Goal: Information Seeking & Learning: Learn about a topic

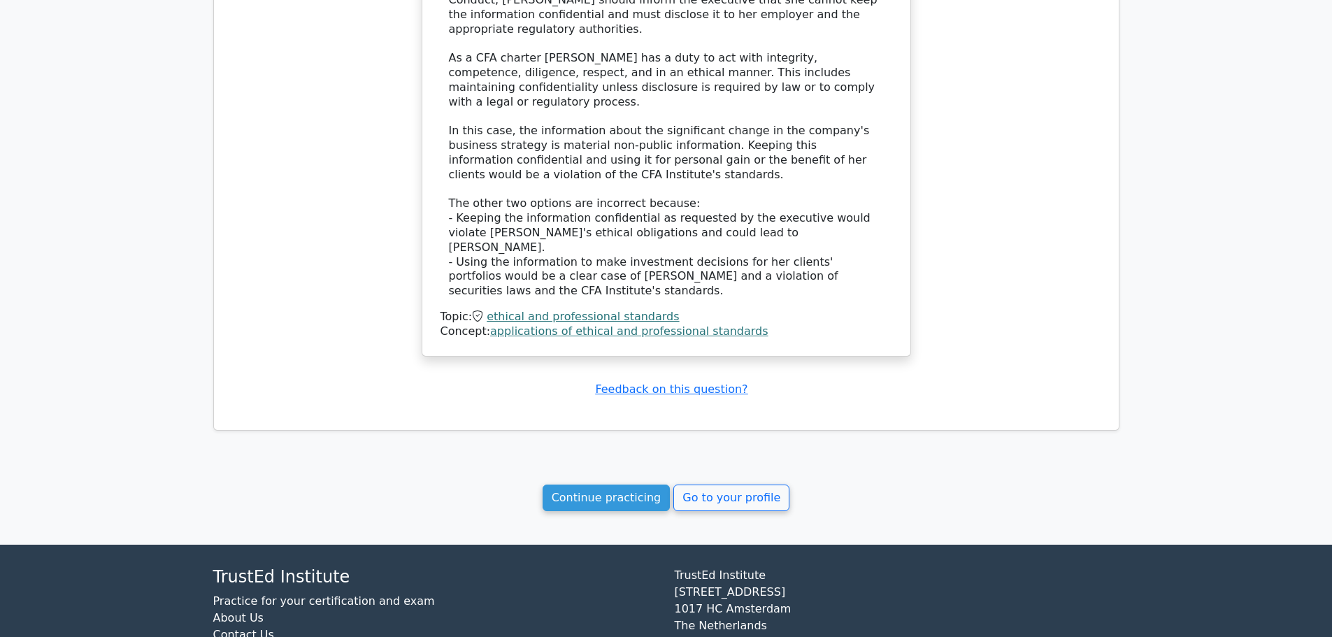
scroll to position [1179, 0]
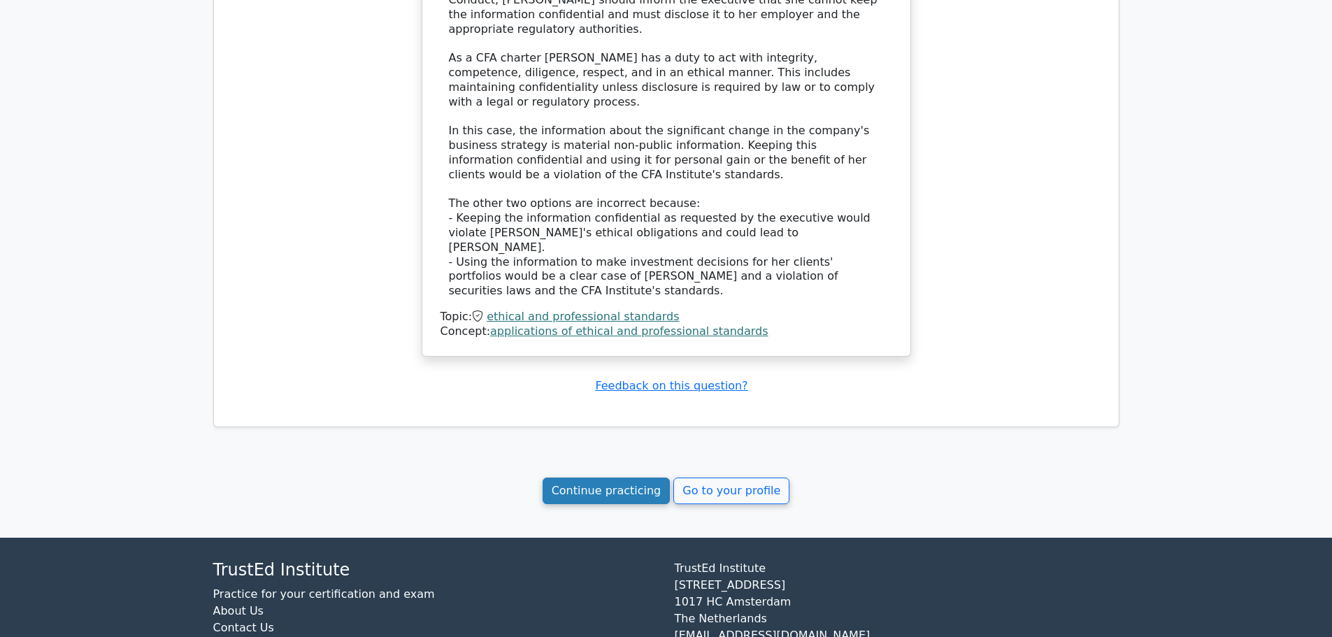
click at [634, 478] on link "Continue practicing" at bounding box center [607, 491] width 128 height 27
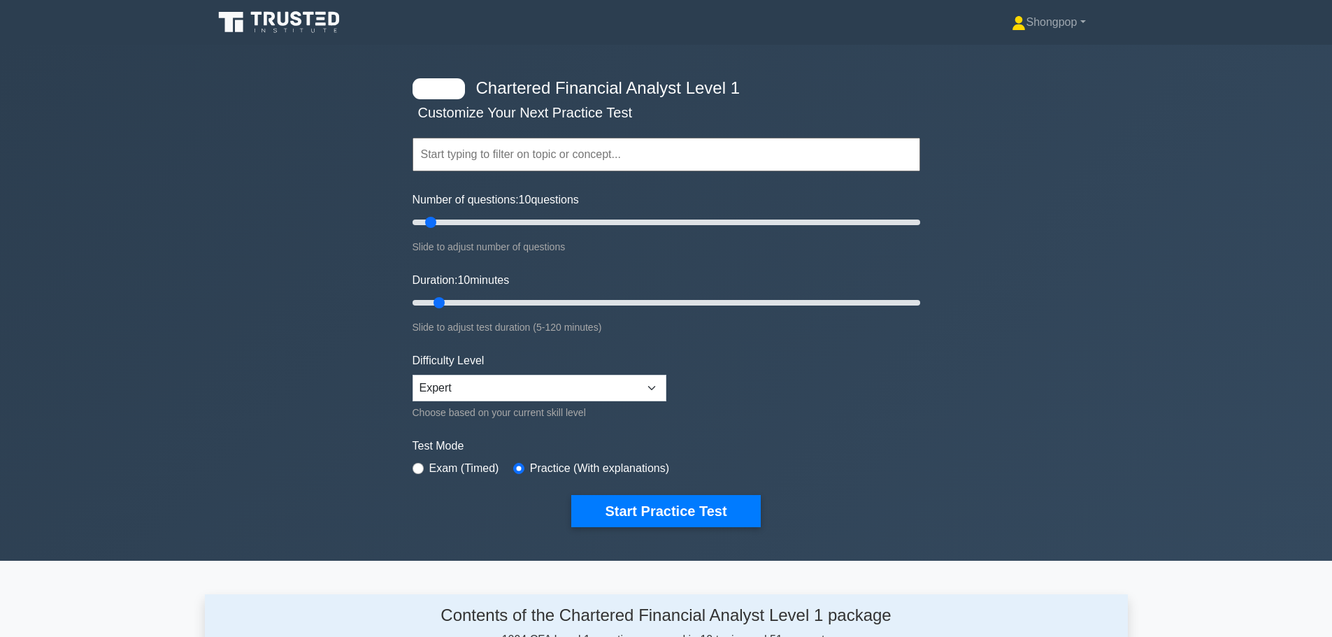
click at [515, 156] on input "text" at bounding box center [666, 155] width 508 height 34
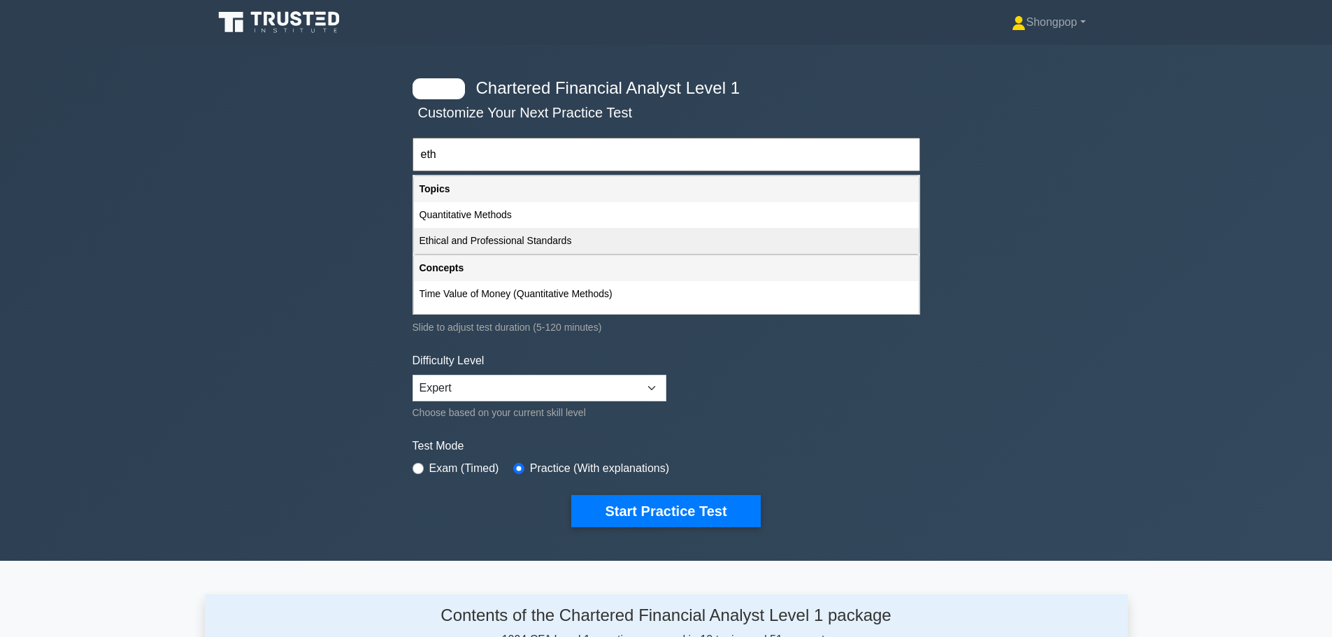
click at [473, 247] on div "Ethical and Professional Standards" at bounding box center [666, 241] width 505 height 26
type input "Ethical and Professional Standards"
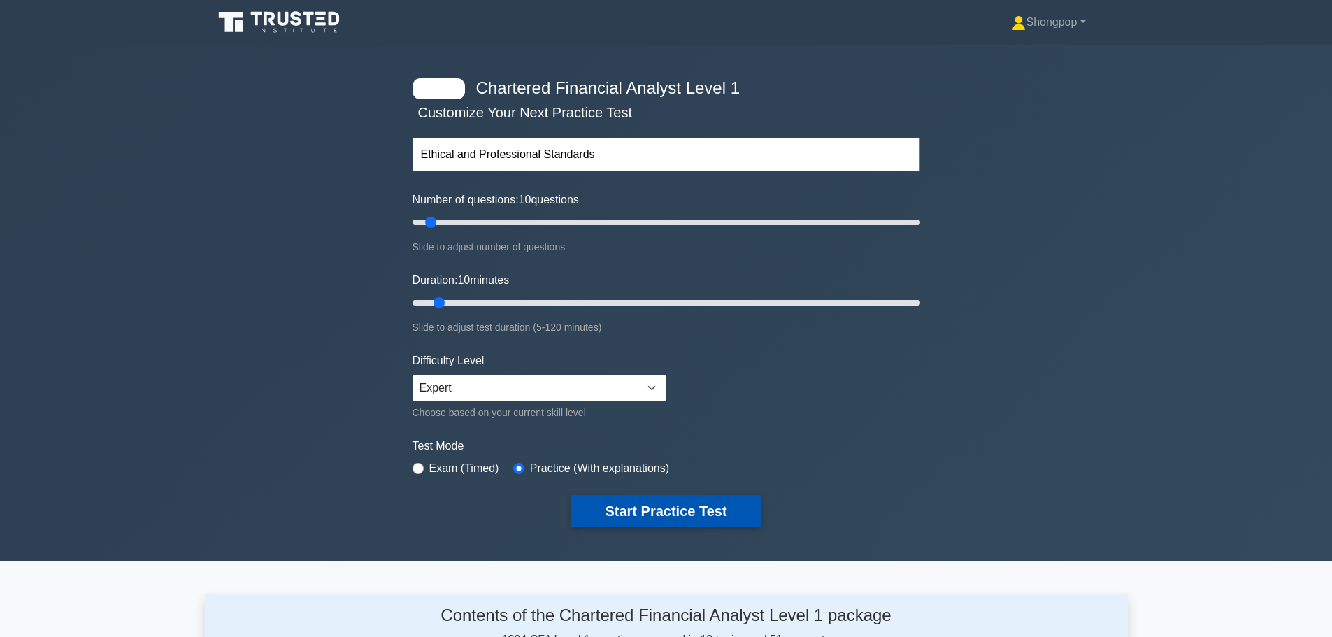
click at [642, 498] on button "Start Practice Test" at bounding box center [665, 511] width 189 height 32
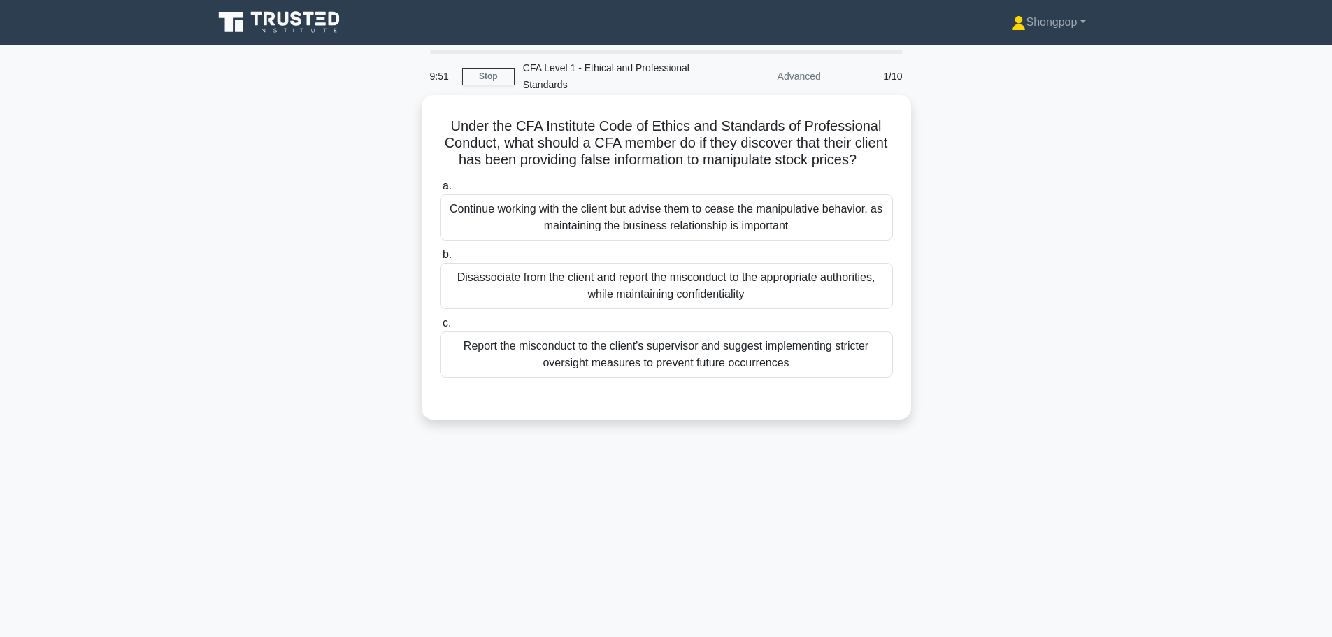
click at [686, 309] on div "Disassociate from the client and report the misconduct to the appropriate autho…" at bounding box center [666, 286] width 453 height 46
click at [440, 259] on input "b. Disassociate from the client and report the misconduct to the appropriate au…" at bounding box center [440, 254] width 0 height 9
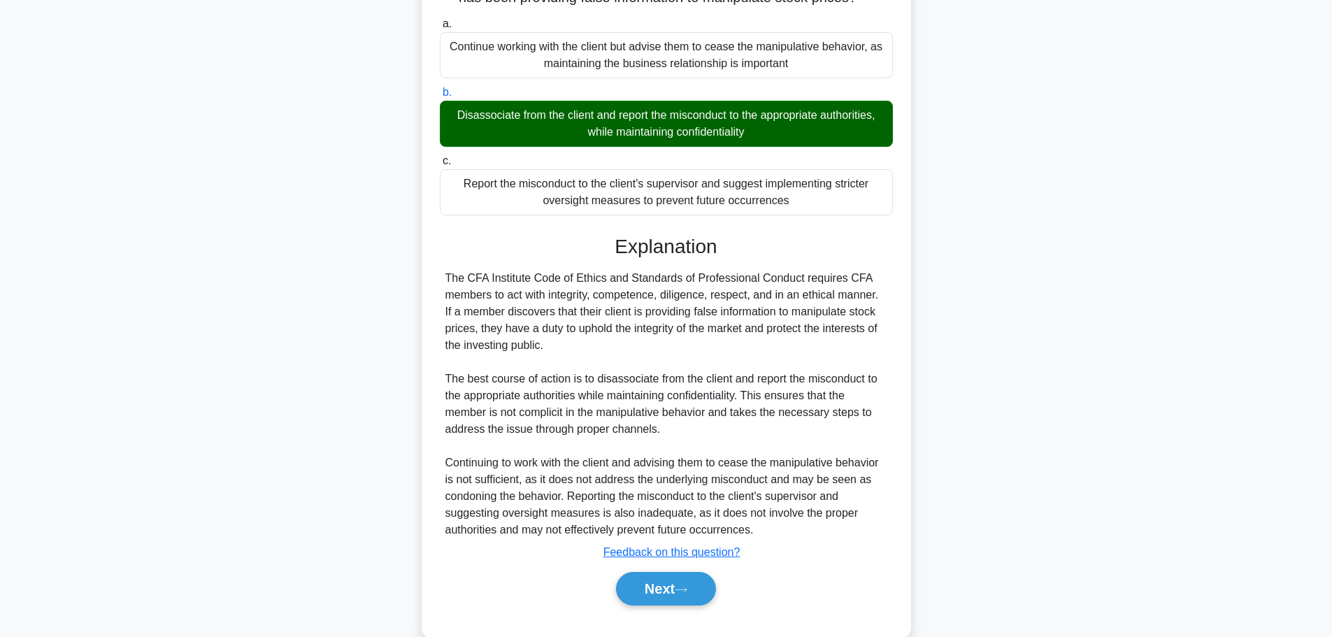
scroll to position [208, 0]
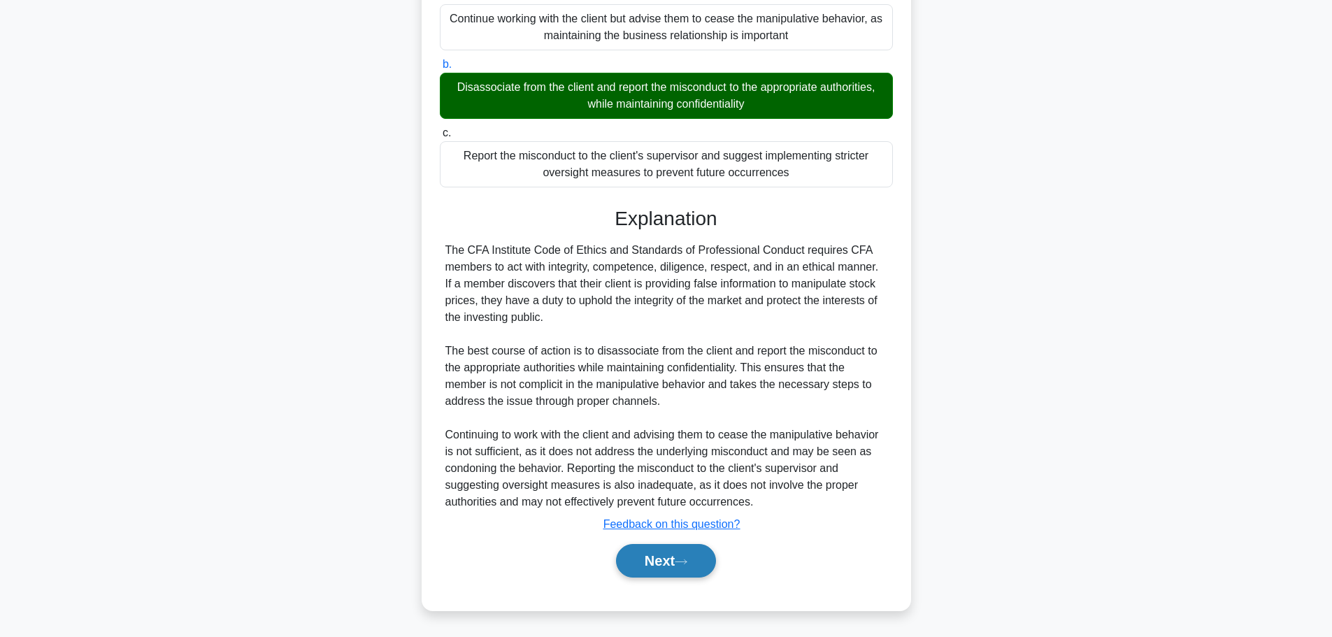
click at [663, 555] on button "Next" at bounding box center [666, 561] width 100 height 34
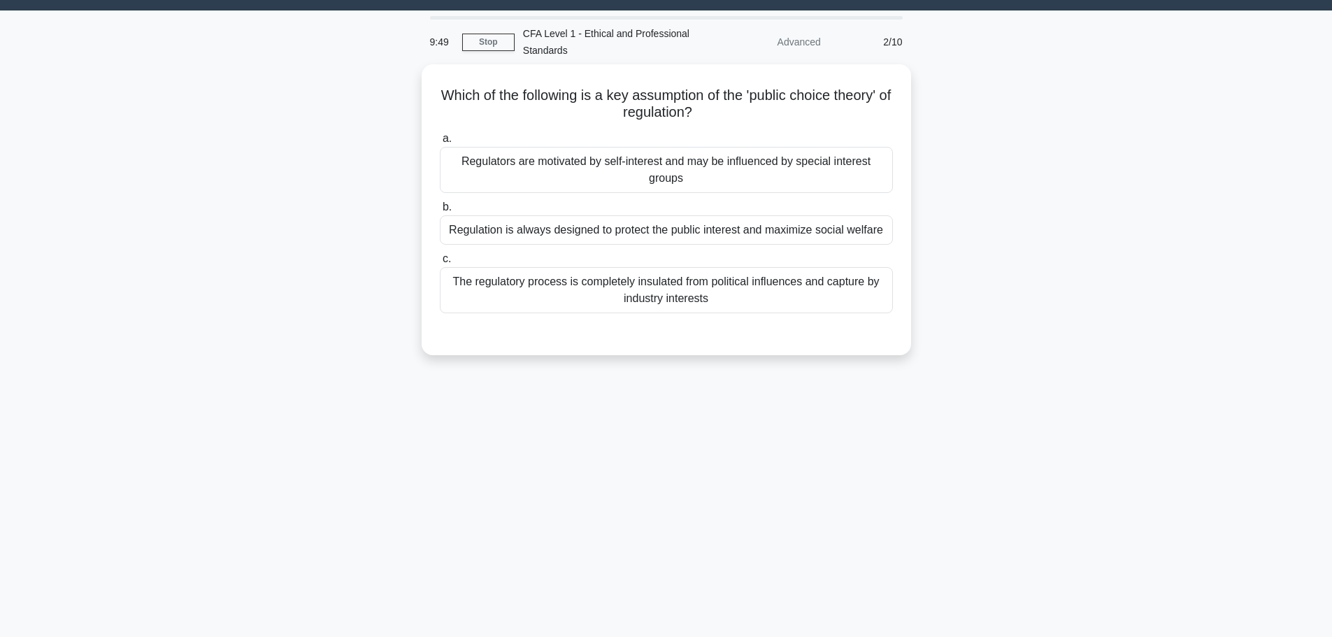
scroll to position [0, 0]
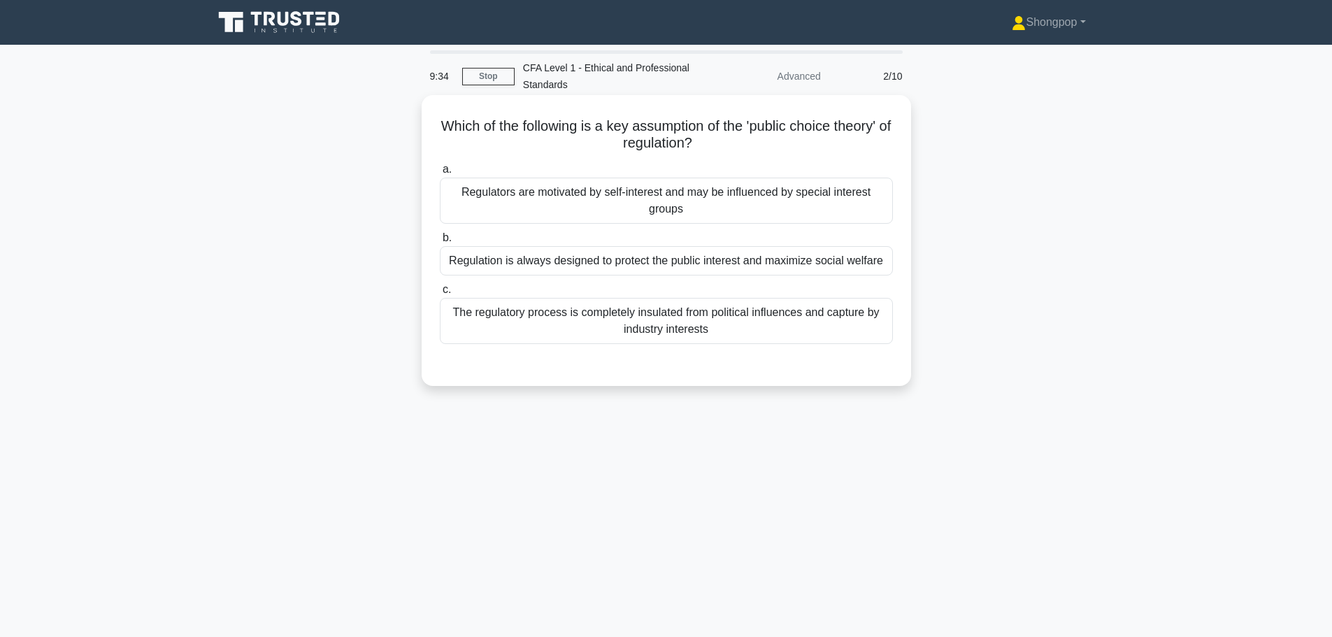
click at [747, 317] on div "The regulatory process is completely insulated from political influences and ca…" at bounding box center [666, 321] width 453 height 46
click at [440, 294] on input "c. The regulatory process is completely insulated from political influences and…" at bounding box center [440, 289] width 0 height 9
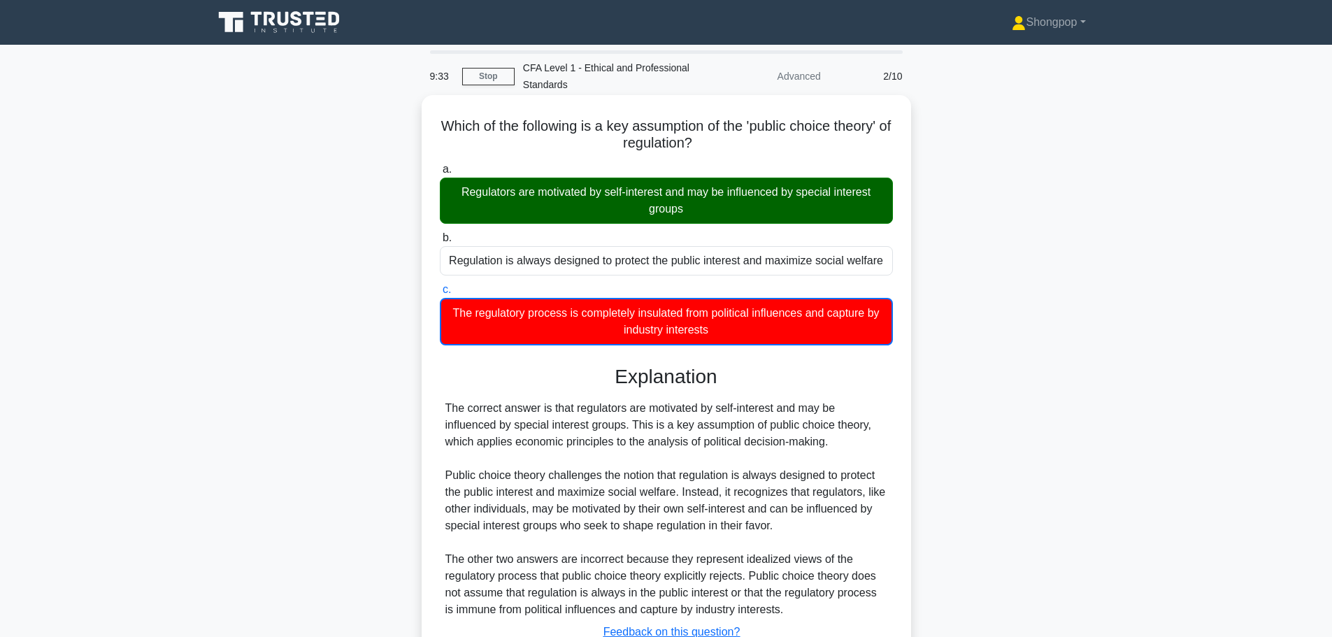
scroll to position [118, 0]
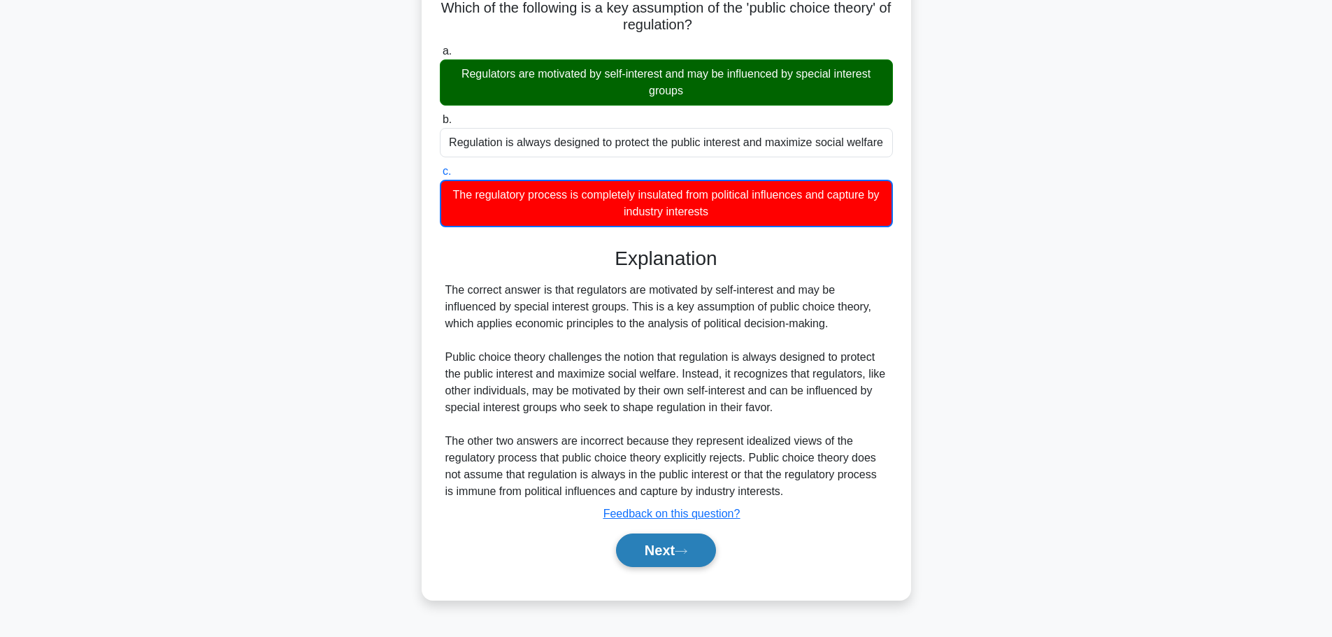
click at [662, 544] on button "Next" at bounding box center [666, 550] width 100 height 34
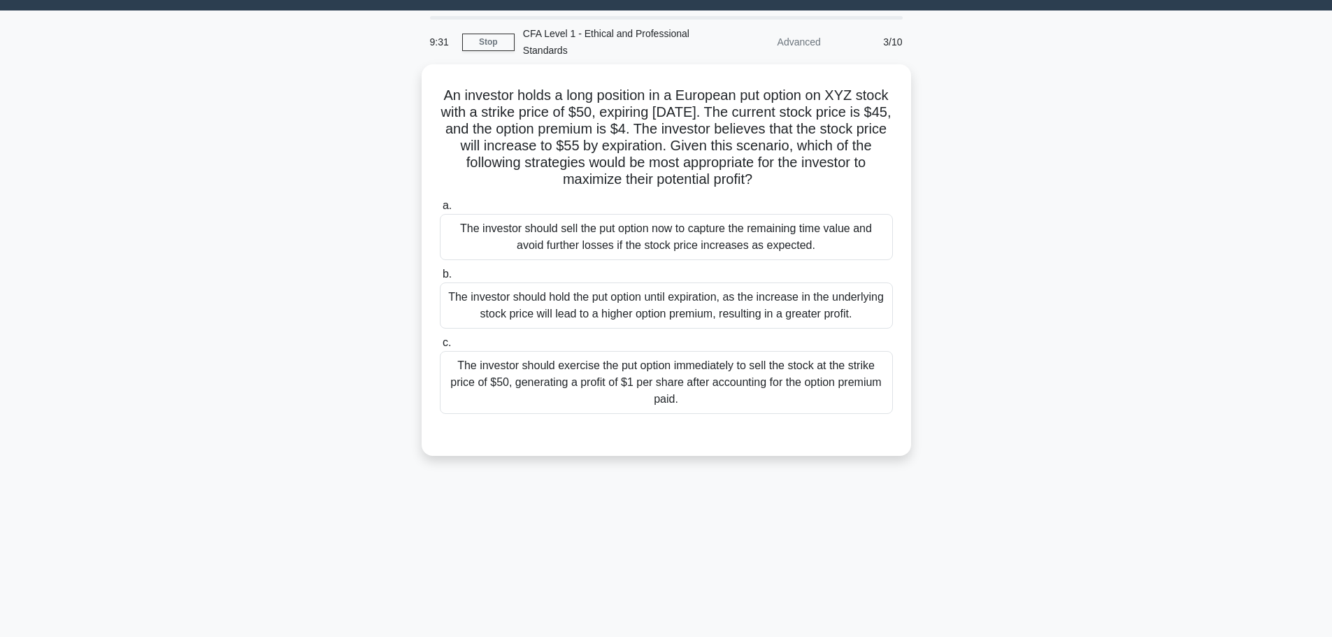
scroll to position [0, 0]
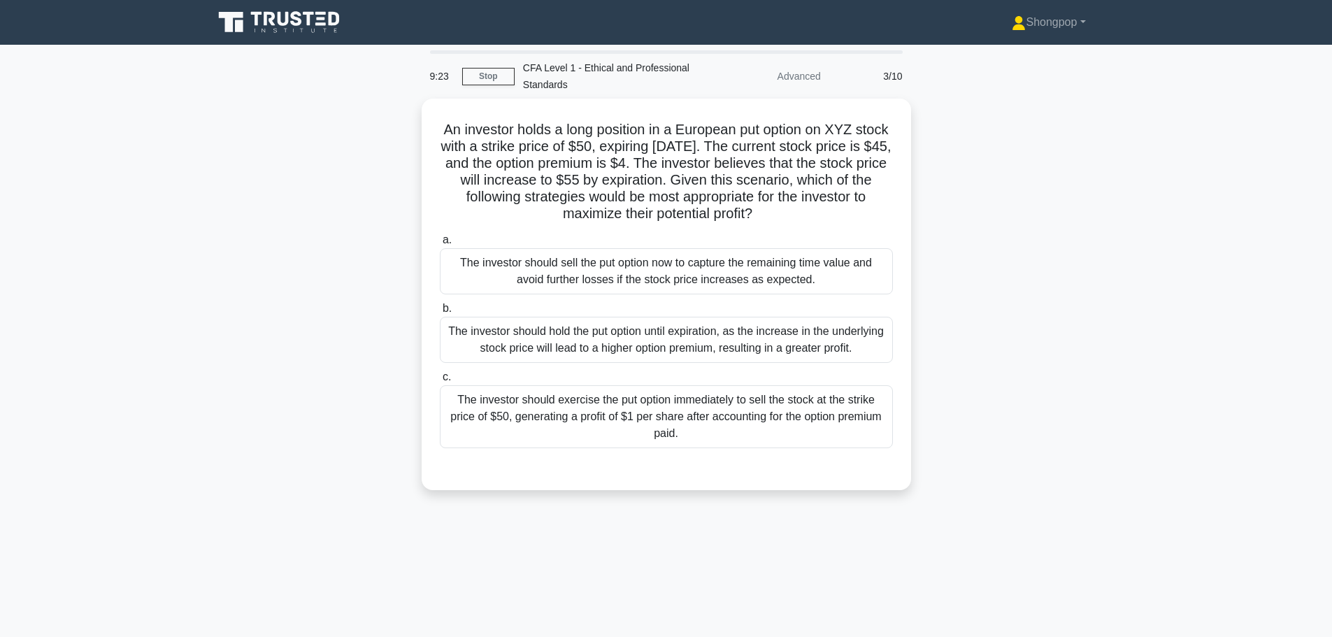
click at [487, 65] on div "9:23 Stop CFA Level 1 - Ethical and Professional Standards Advanced 3/10" at bounding box center [666, 76] width 489 height 45
click at [487, 72] on link "Stop" at bounding box center [488, 76] width 52 height 17
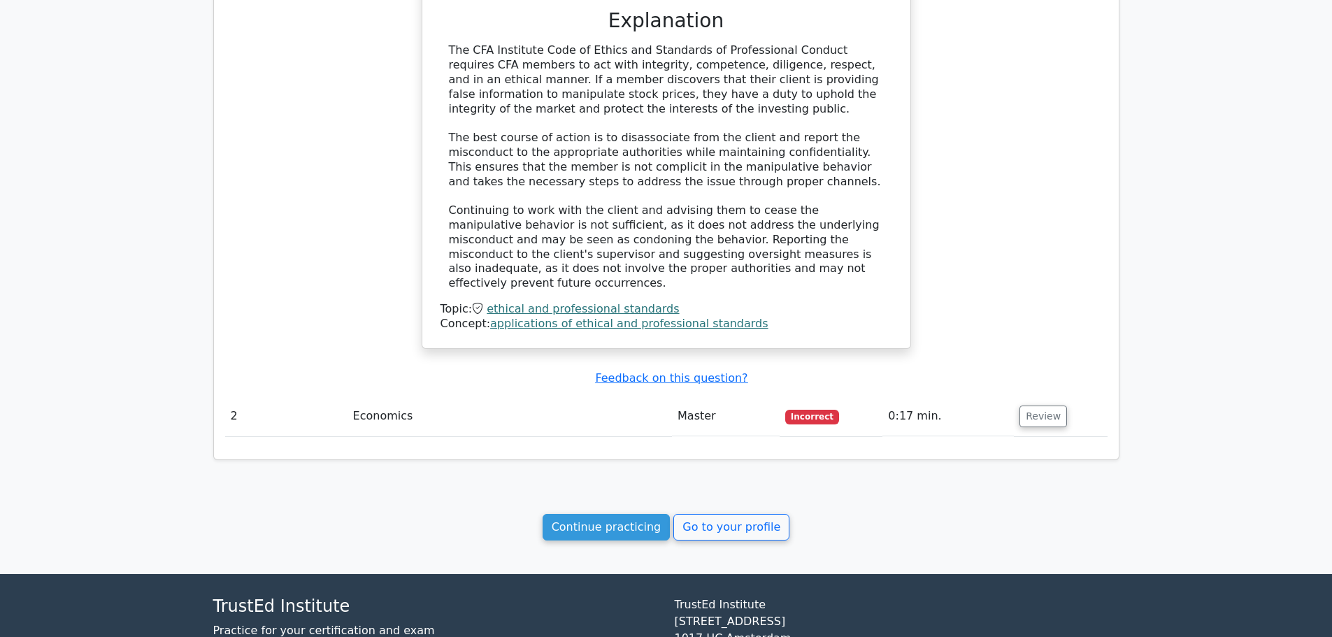
scroll to position [1049, 0]
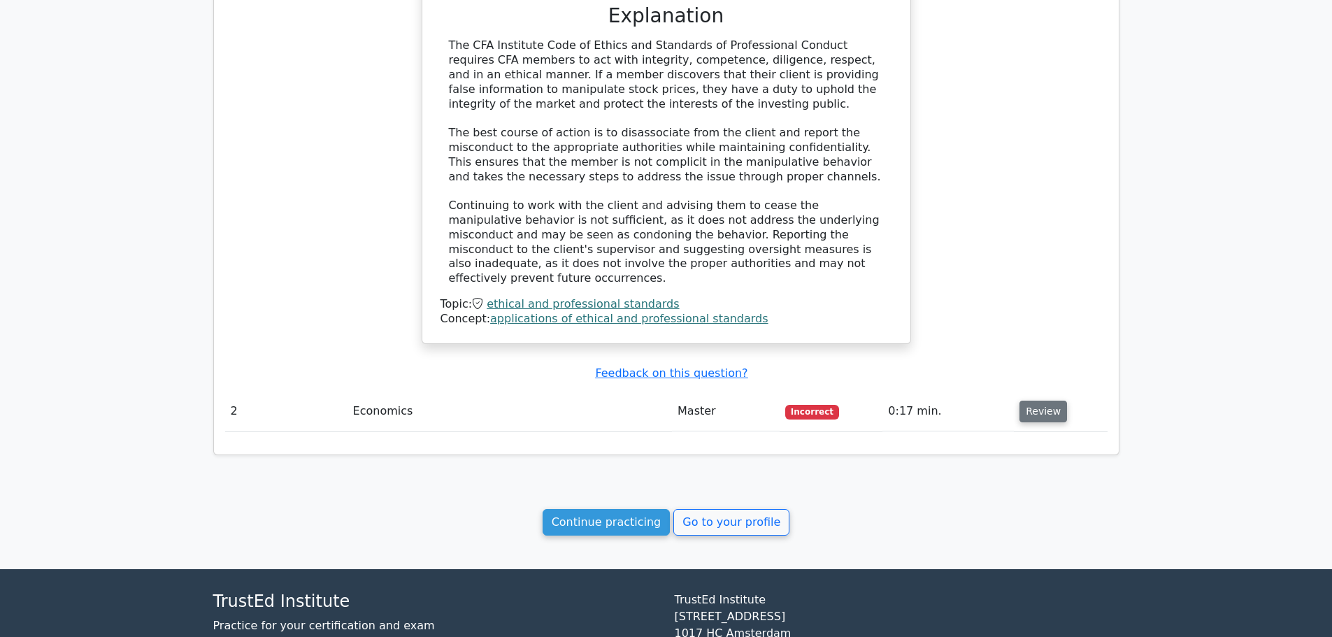
click at [1019, 401] on button "Review" at bounding box center [1043, 412] width 48 height 22
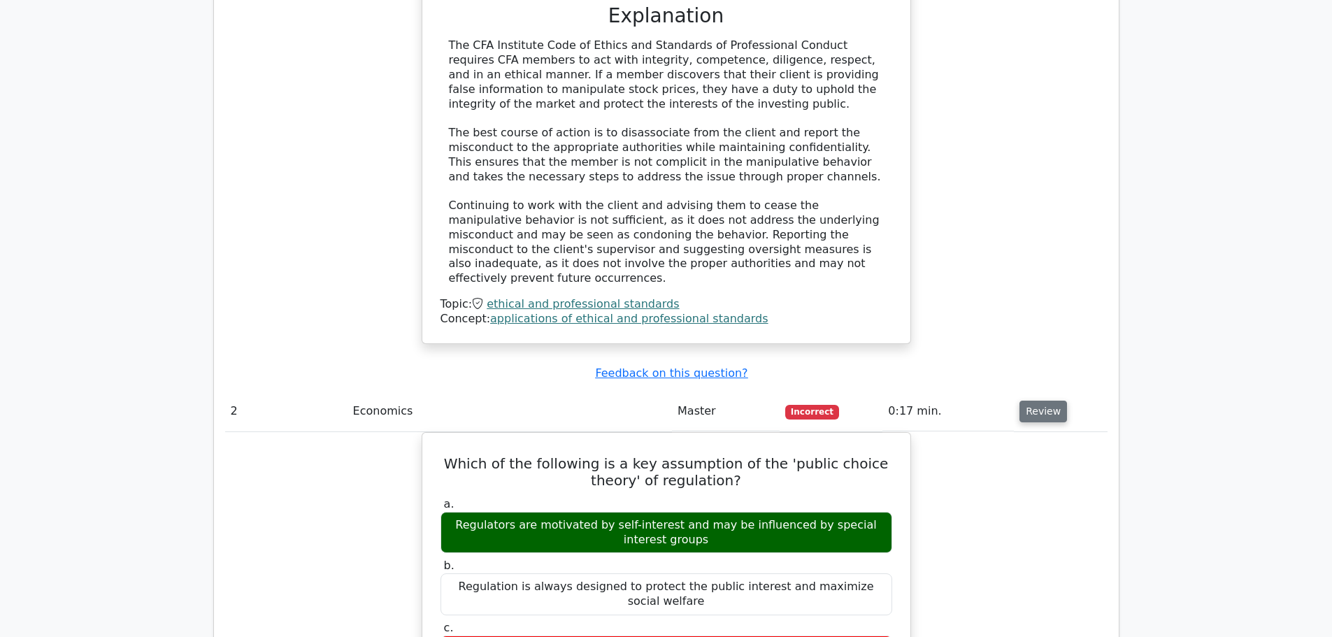
click at [1019, 401] on button "Review" at bounding box center [1043, 412] width 48 height 22
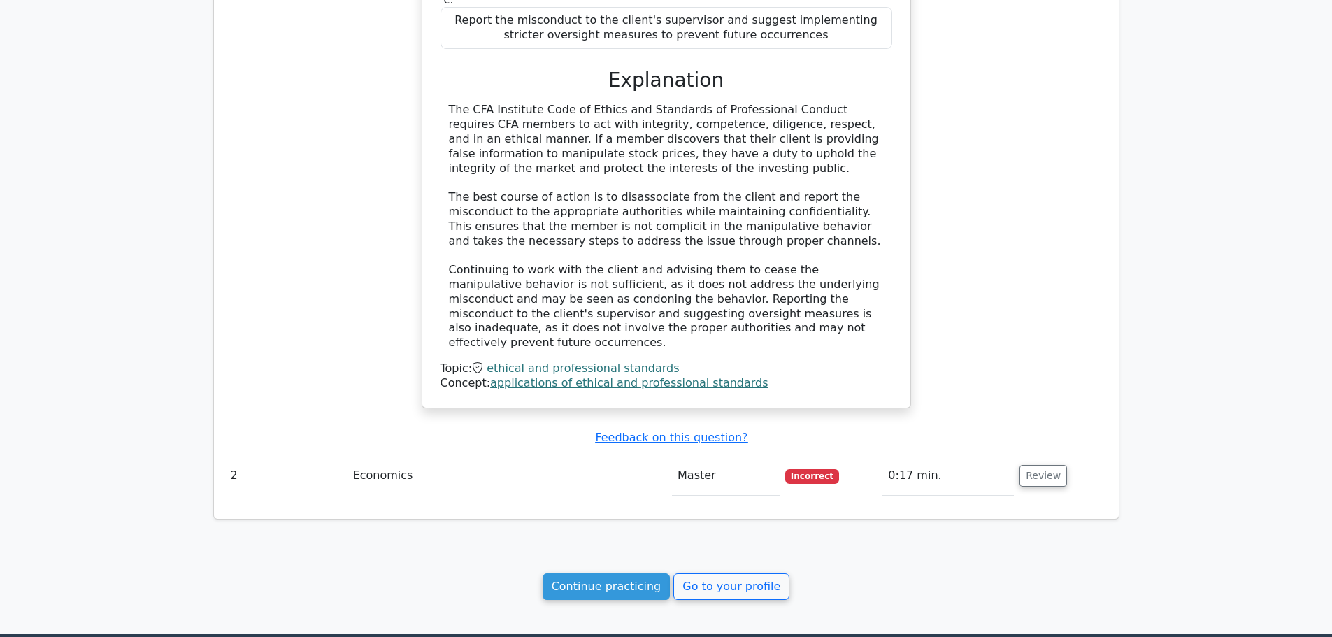
scroll to position [1126, 0]
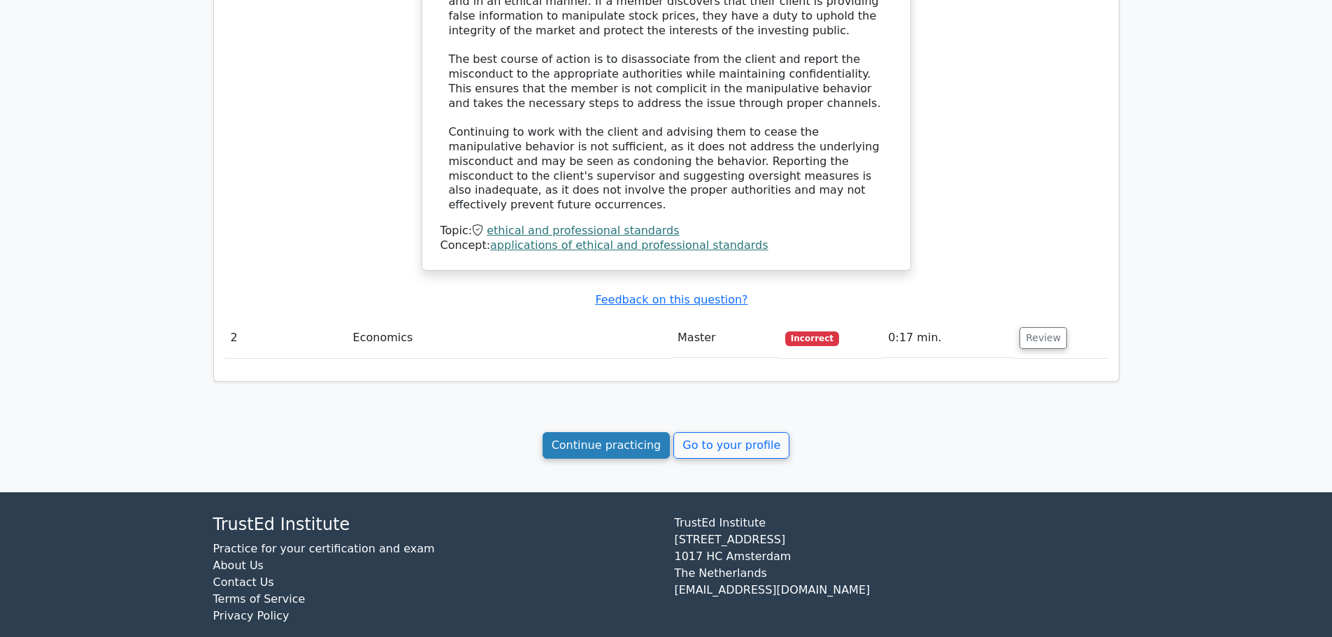
click at [631, 432] on link "Continue practicing" at bounding box center [607, 445] width 128 height 27
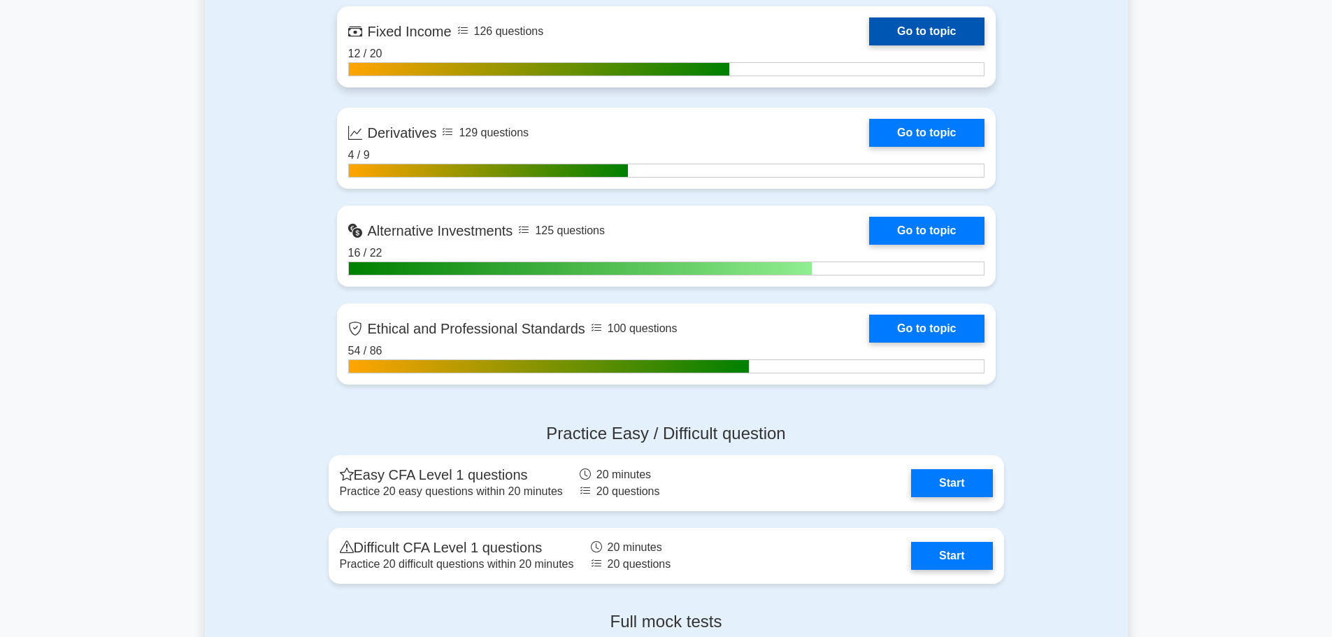
scroll to position [1258, 0]
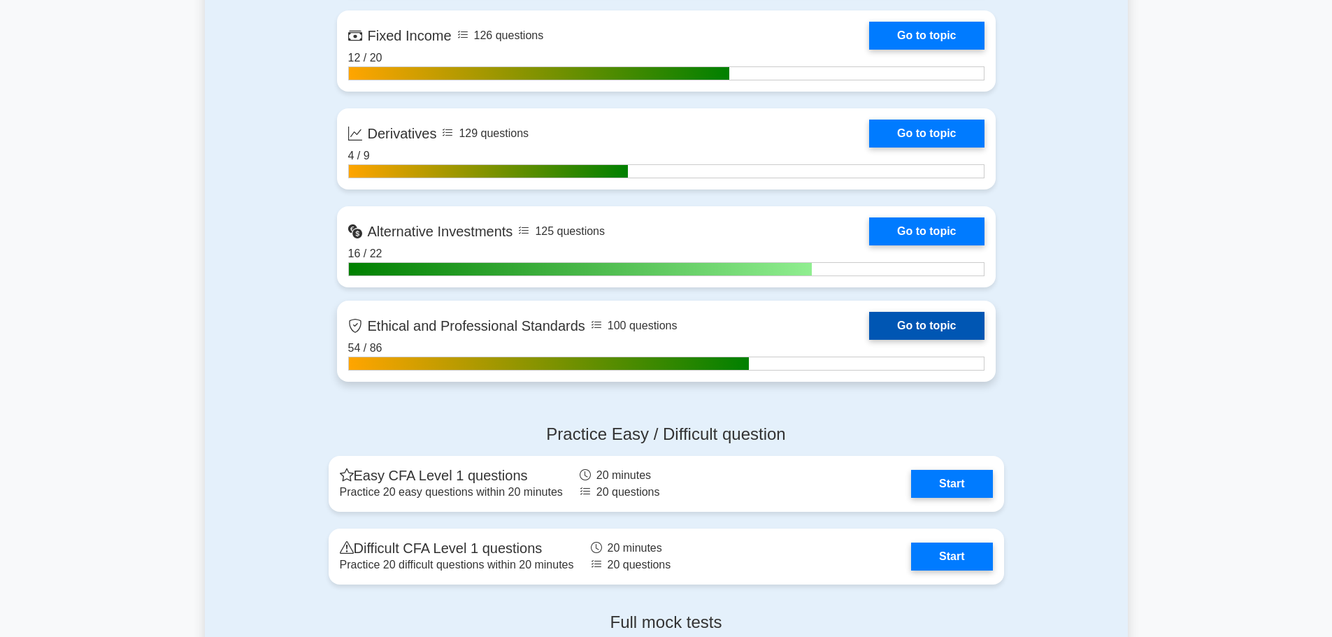
click at [935, 330] on link "Go to topic" at bounding box center [926, 326] width 115 height 28
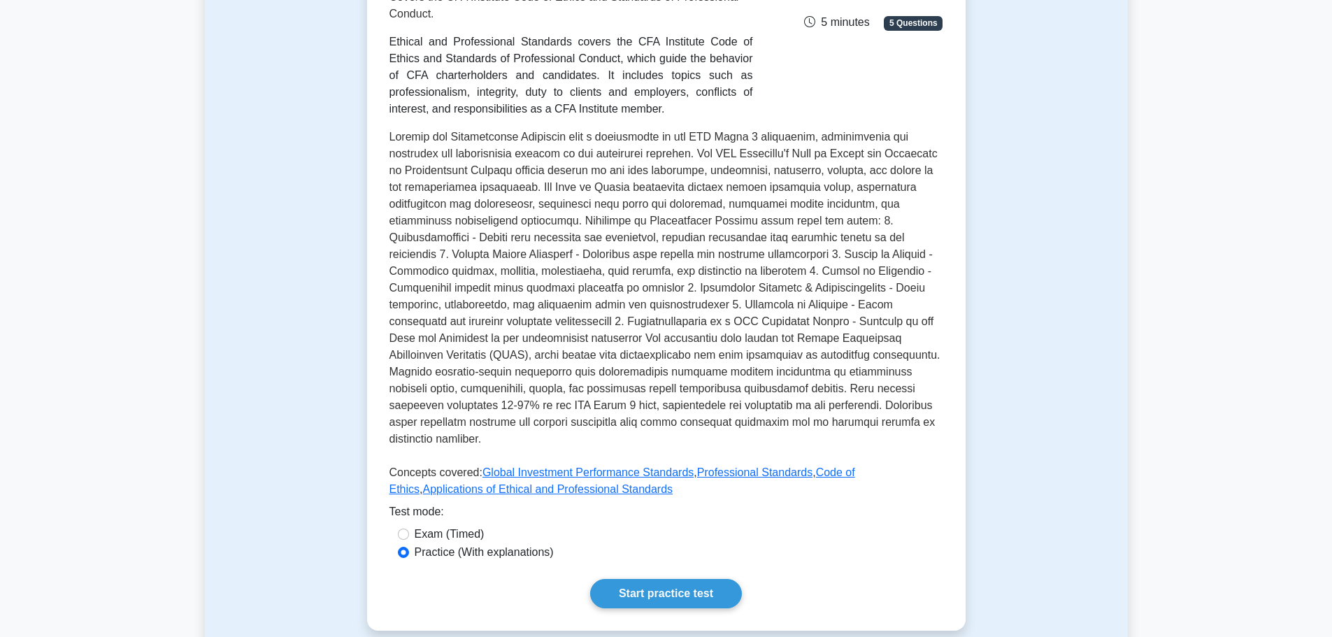
scroll to position [629, 0]
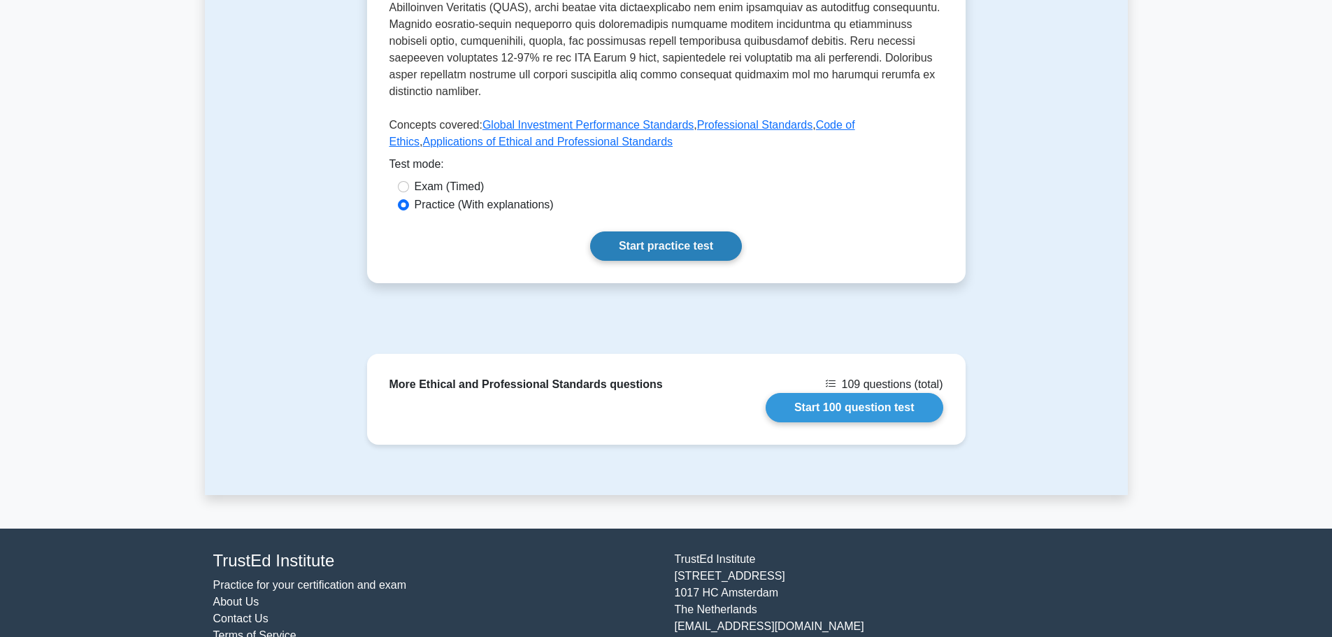
click at [691, 231] on link "Start practice test" at bounding box center [666, 245] width 152 height 29
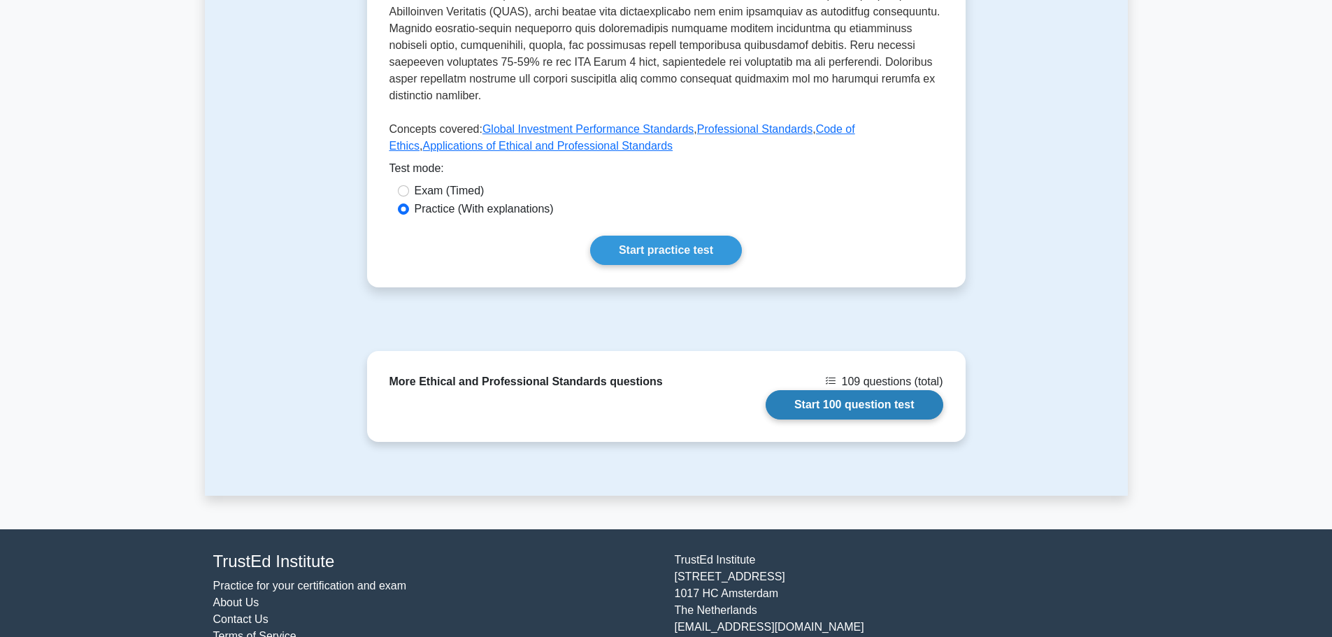
click at [766, 390] on link "Start 100 question test" at bounding box center [855, 404] width 178 height 29
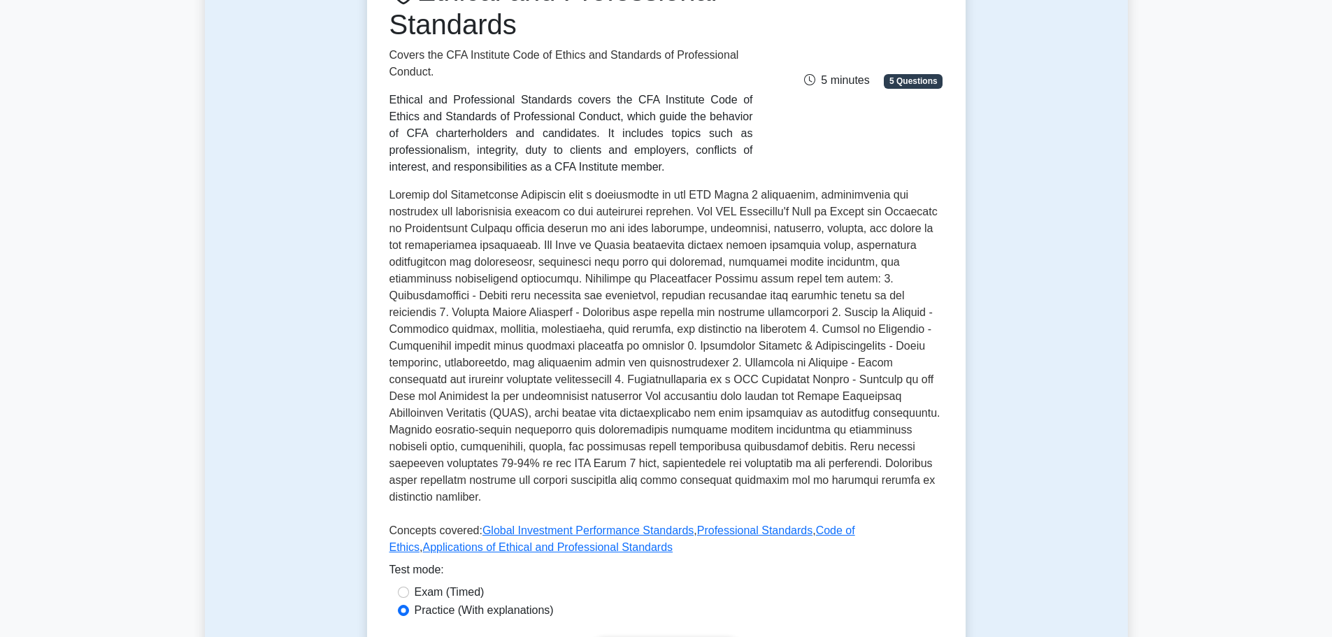
scroll to position [69, 0]
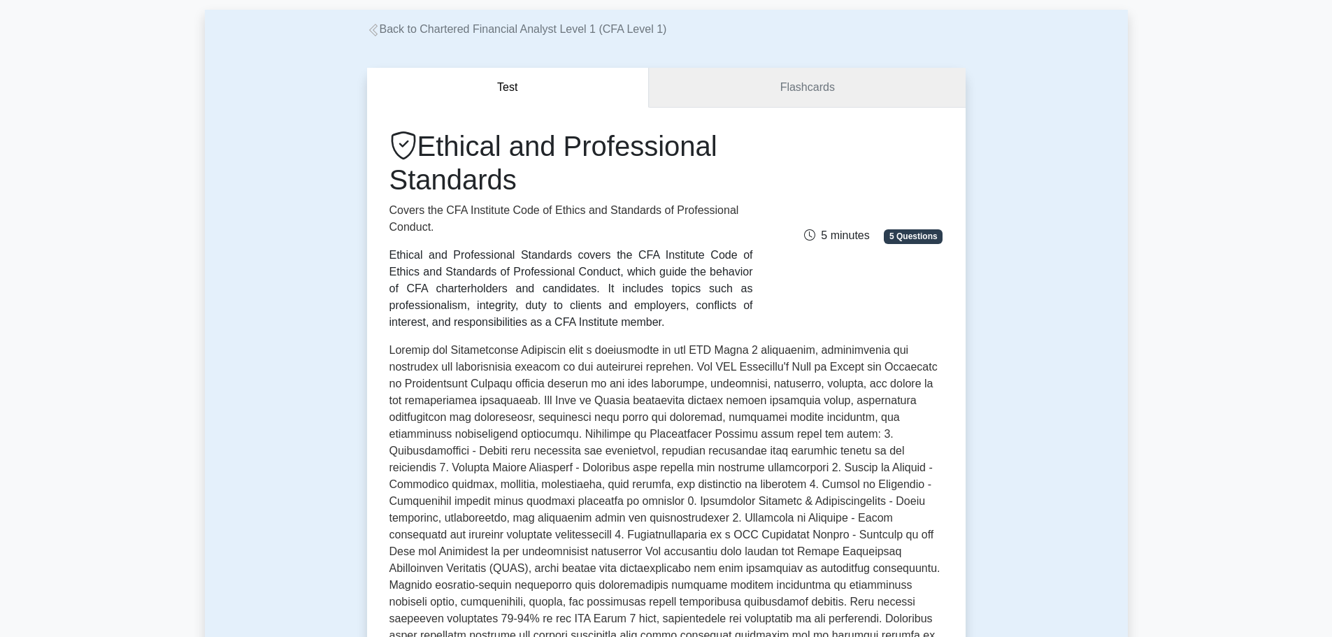
click at [752, 86] on link "Flashcards" at bounding box center [807, 88] width 316 height 40
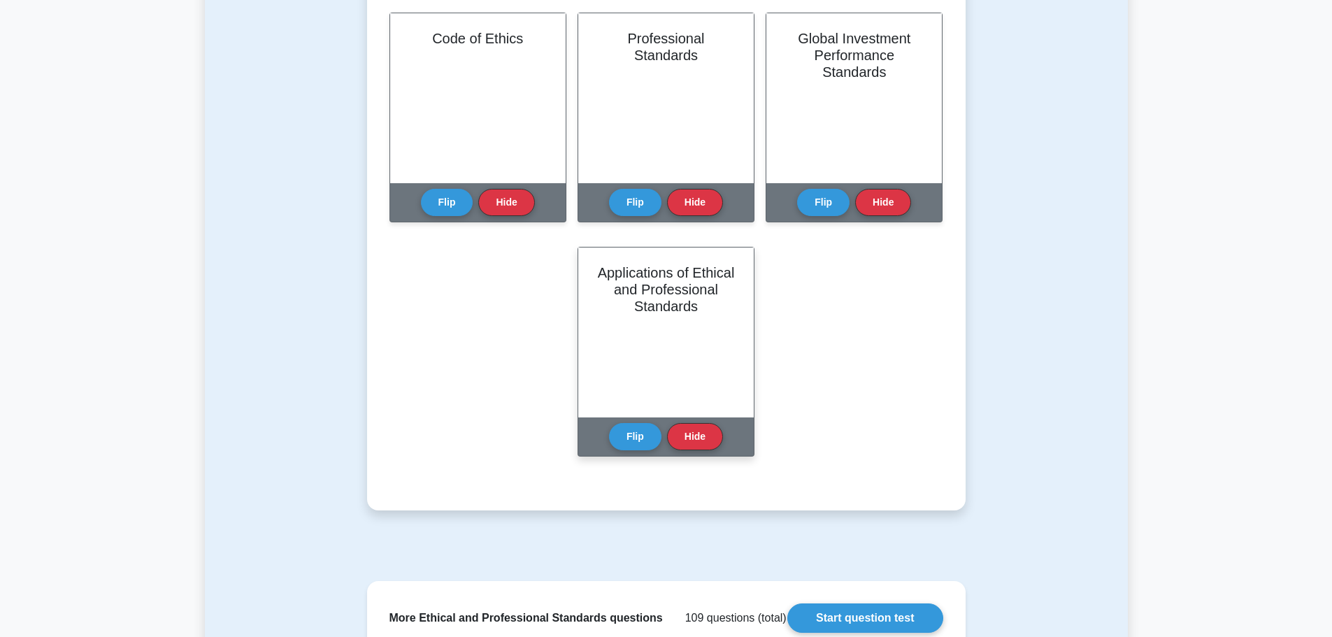
scroll to position [140, 0]
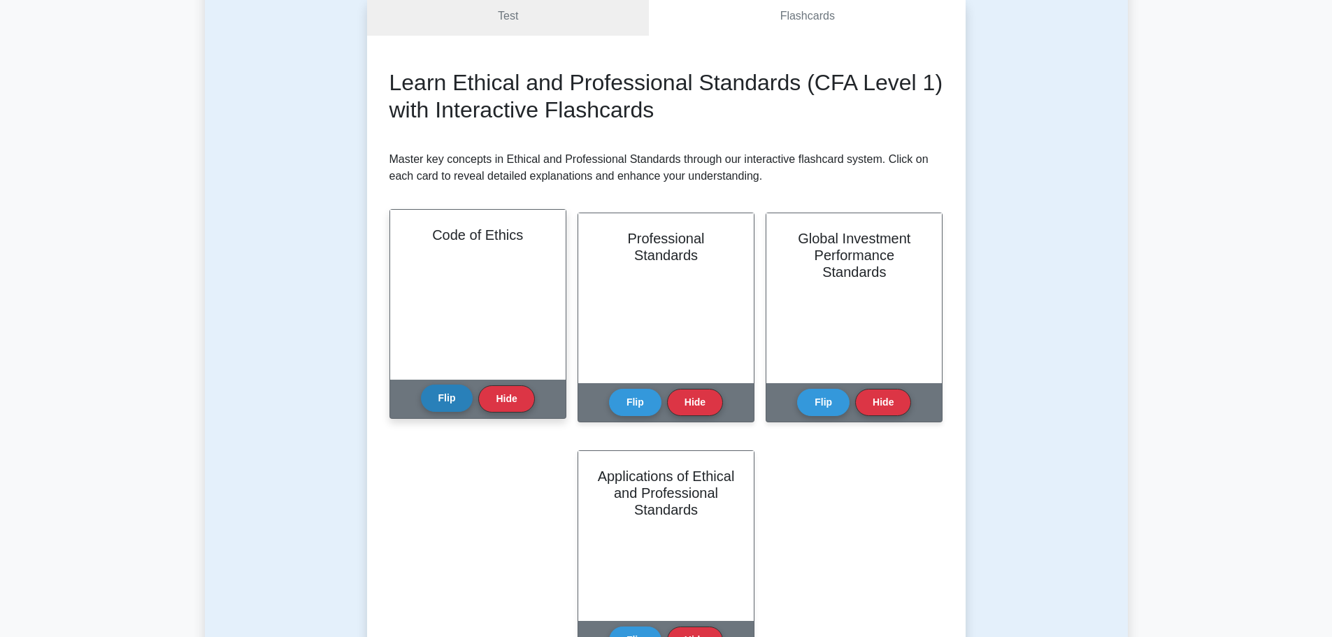
click at [459, 399] on button "Flip" at bounding box center [447, 398] width 52 height 27
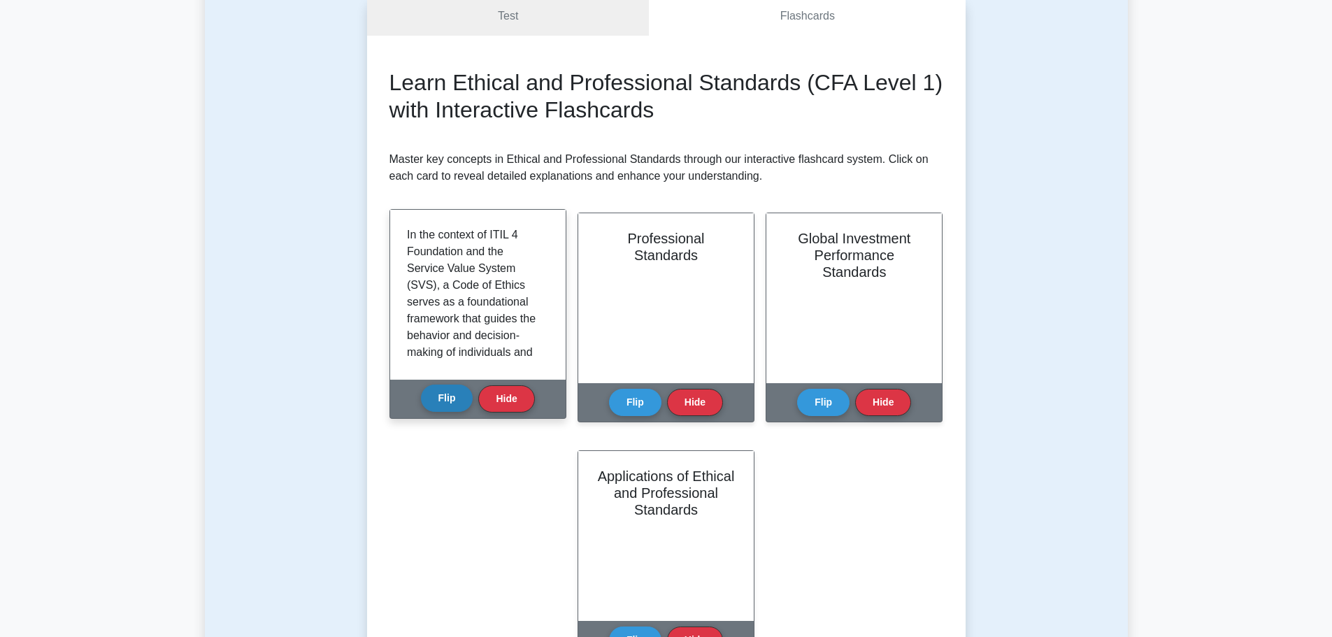
click at [459, 399] on button "Flip" at bounding box center [447, 398] width 52 height 27
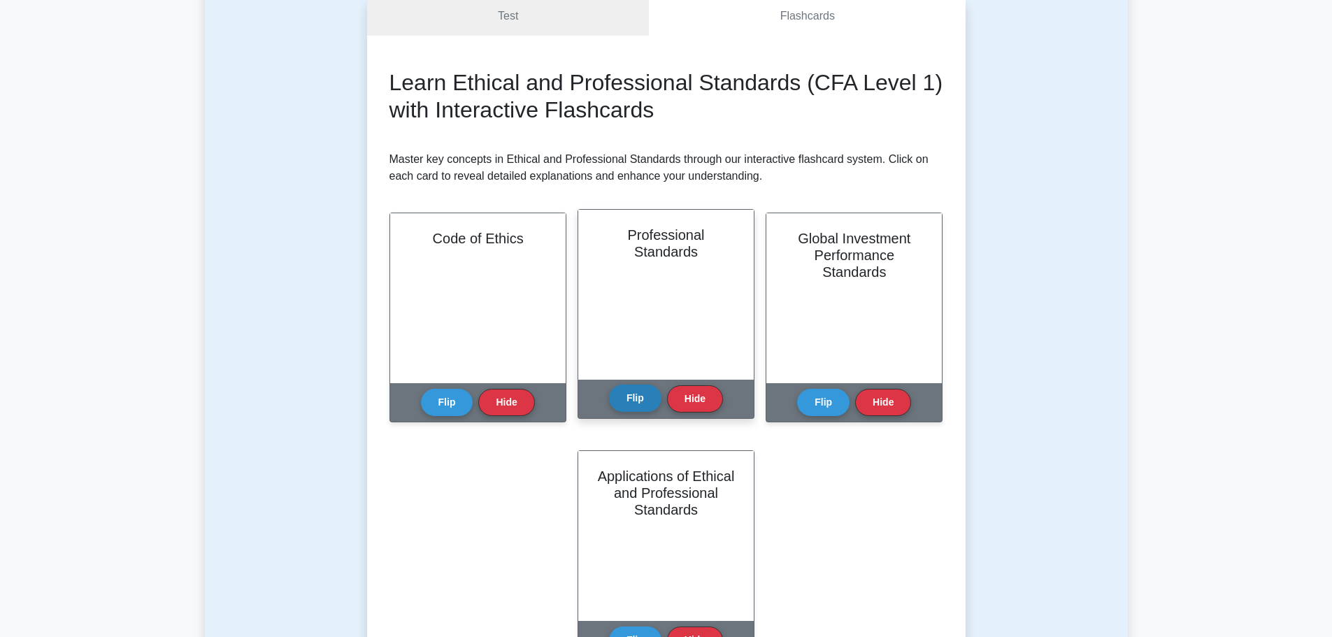
click at [645, 394] on button "Flip" at bounding box center [635, 398] width 52 height 27
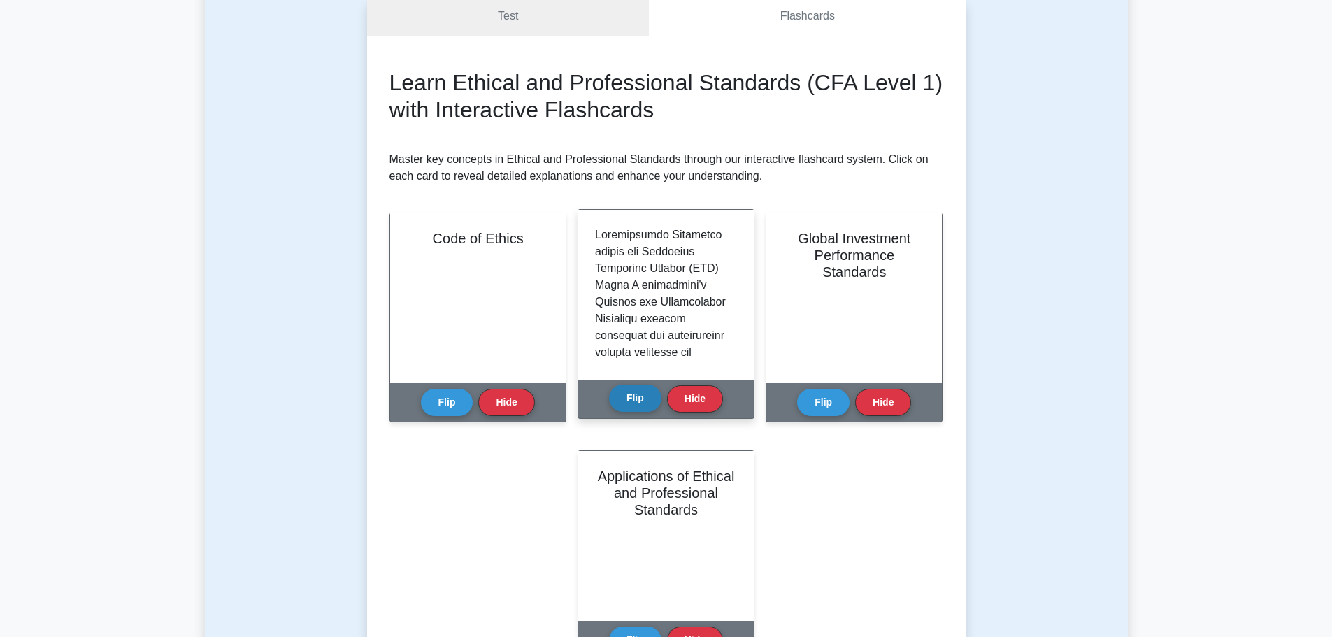
click at [645, 394] on button "Flip" at bounding box center [635, 398] width 52 height 27
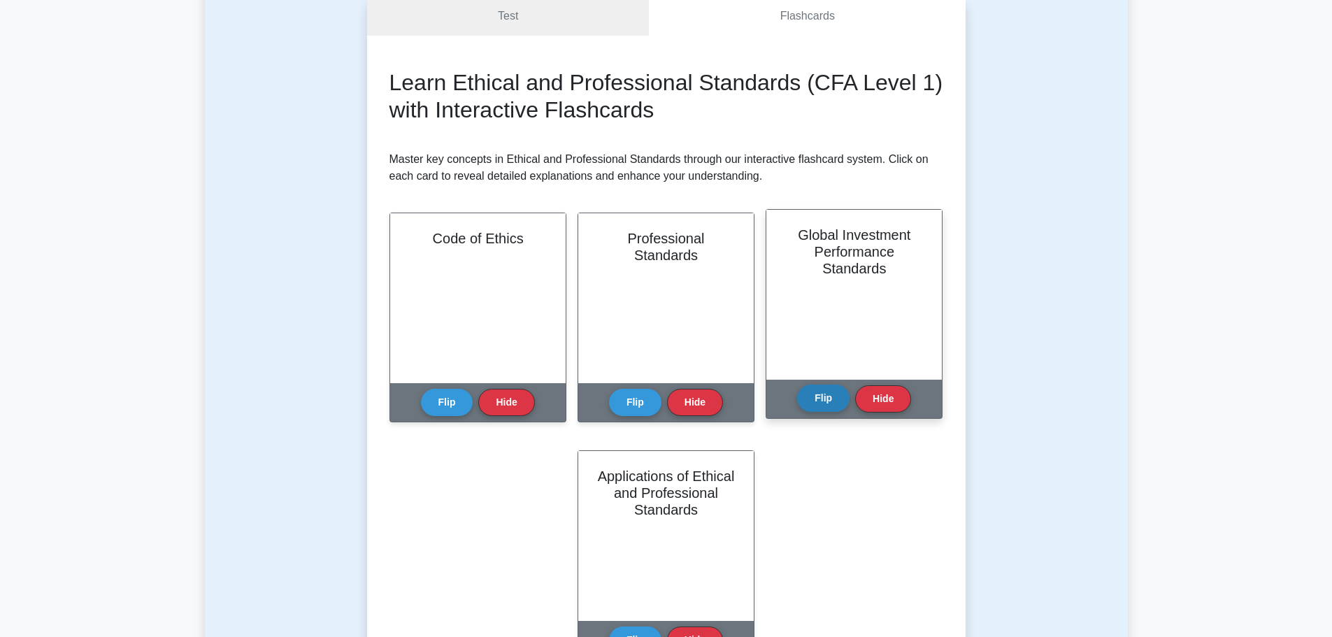
click at [813, 396] on button "Flip" at bounding box center [823, 398] width 52 height 27
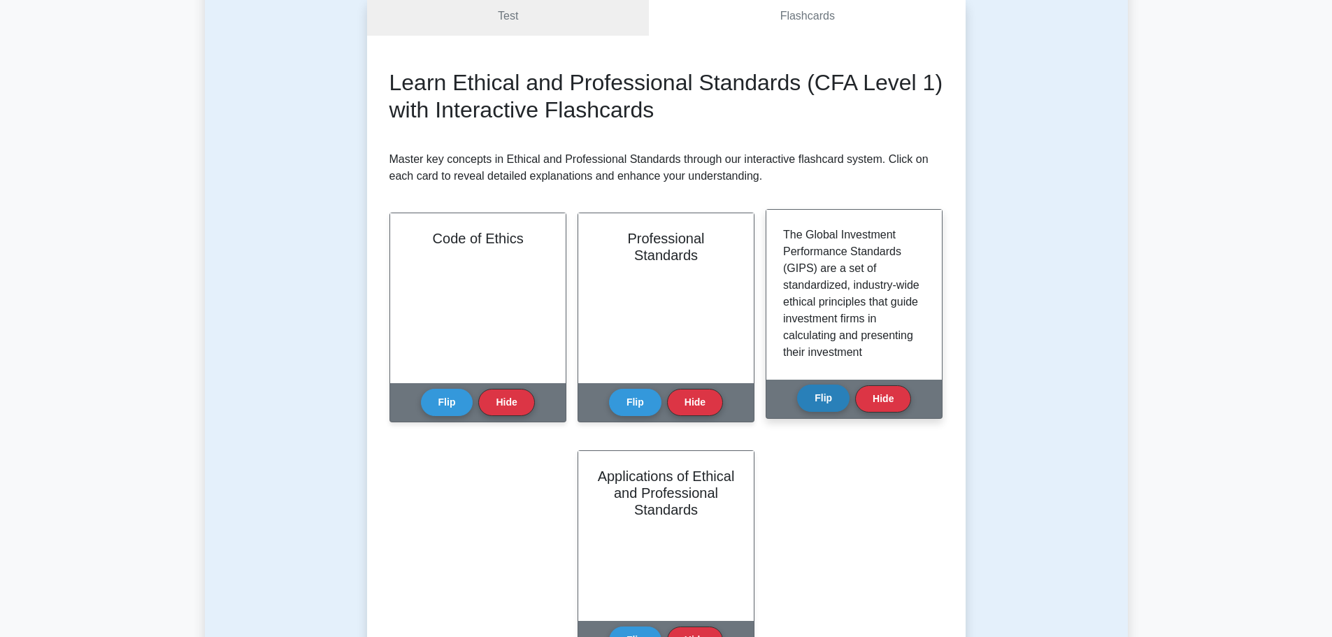
click at [814, 396] on button "Flip" at bounding box center [823, 398] width 52 height 27
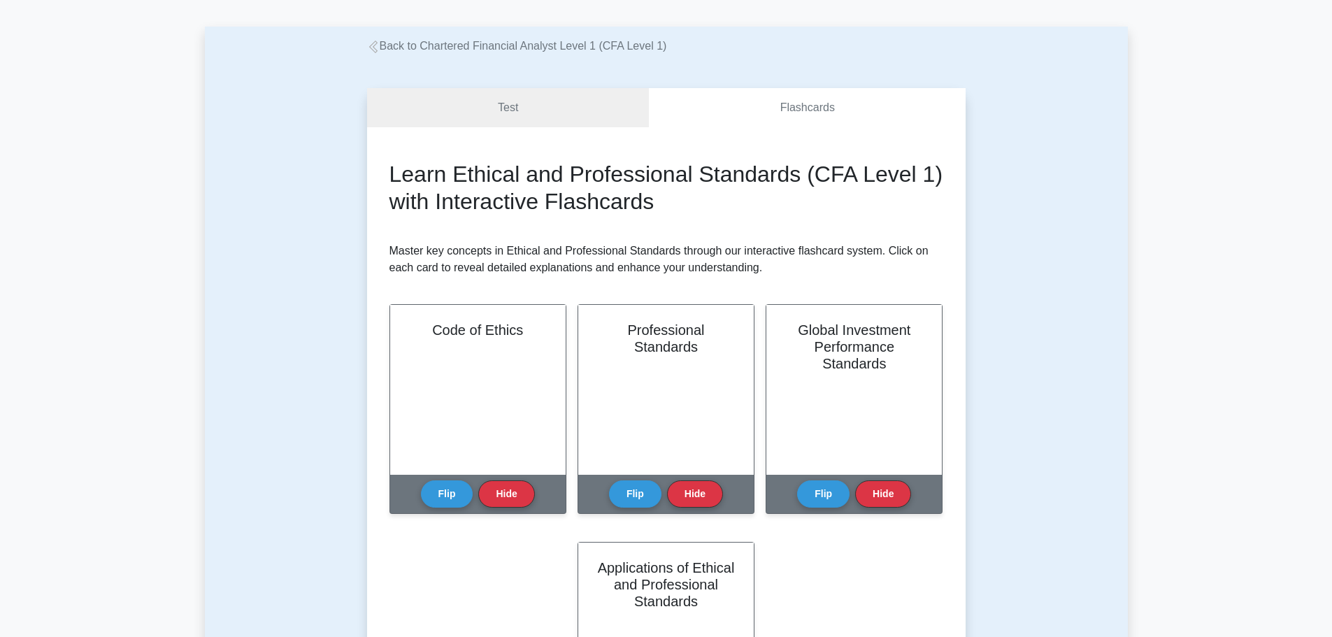
scroll to position [0, 0]
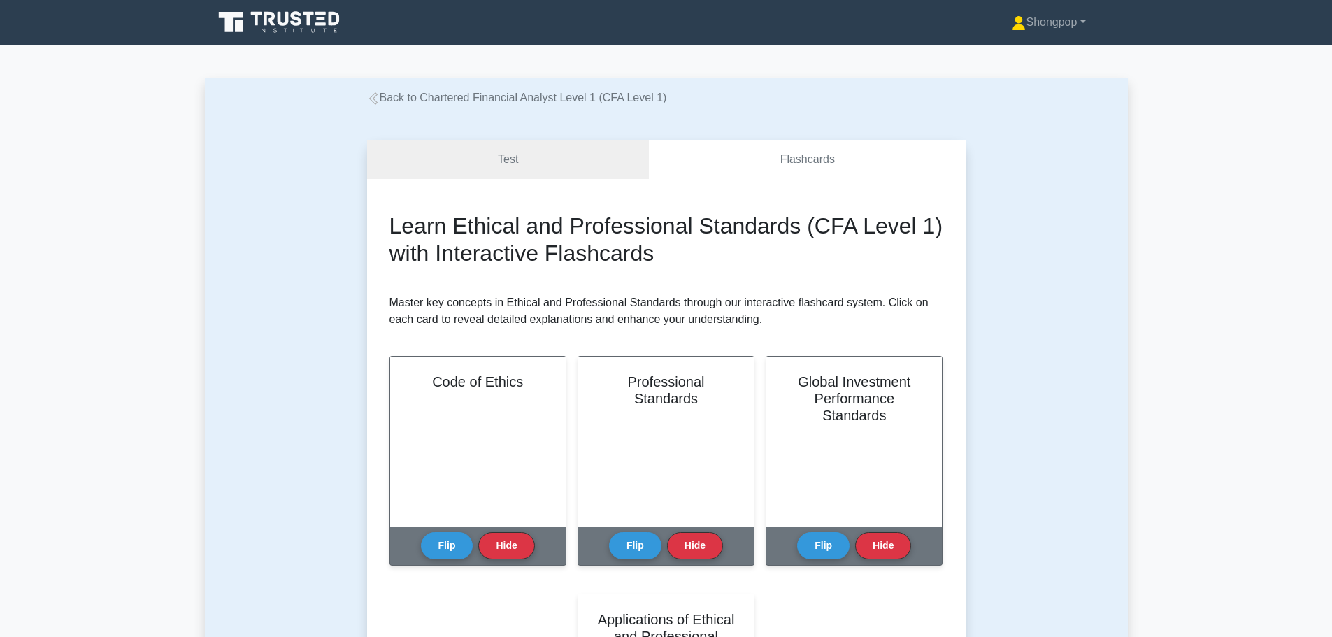
click at [392, 96] on link "Back to Chartered Financial Analyst Level 1 (CFA Level 1)" at bounding box center [517, 98] width 300 height 12
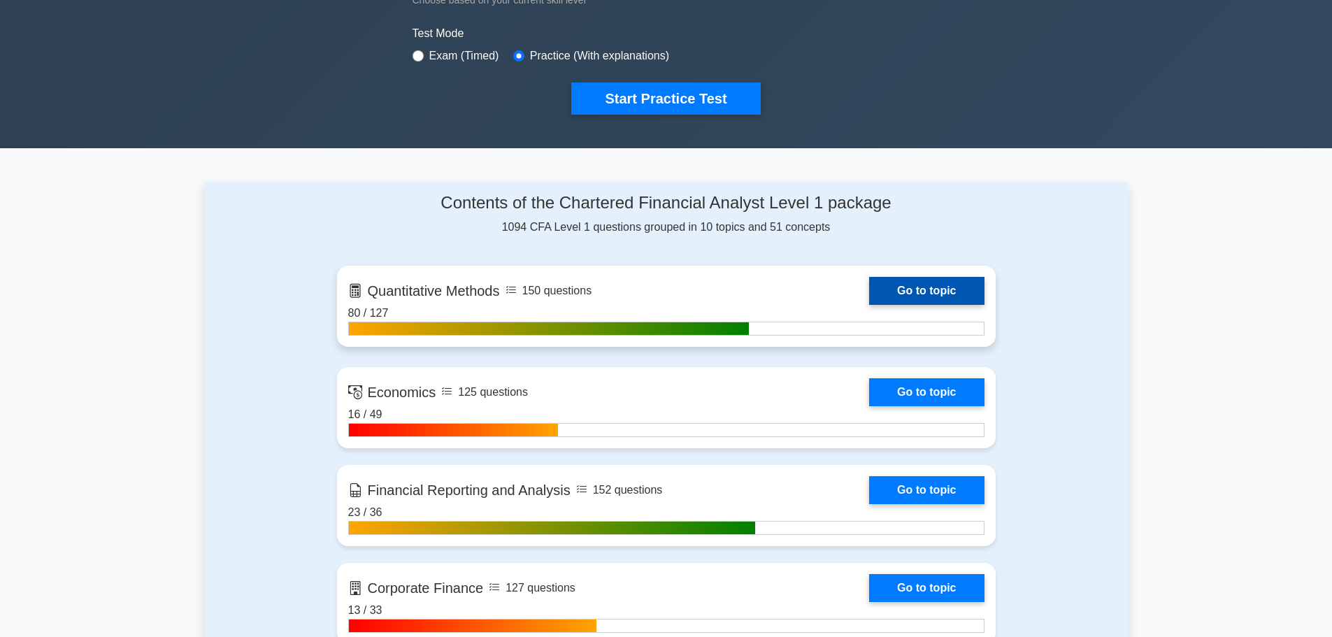
scroll to position [419, 0]
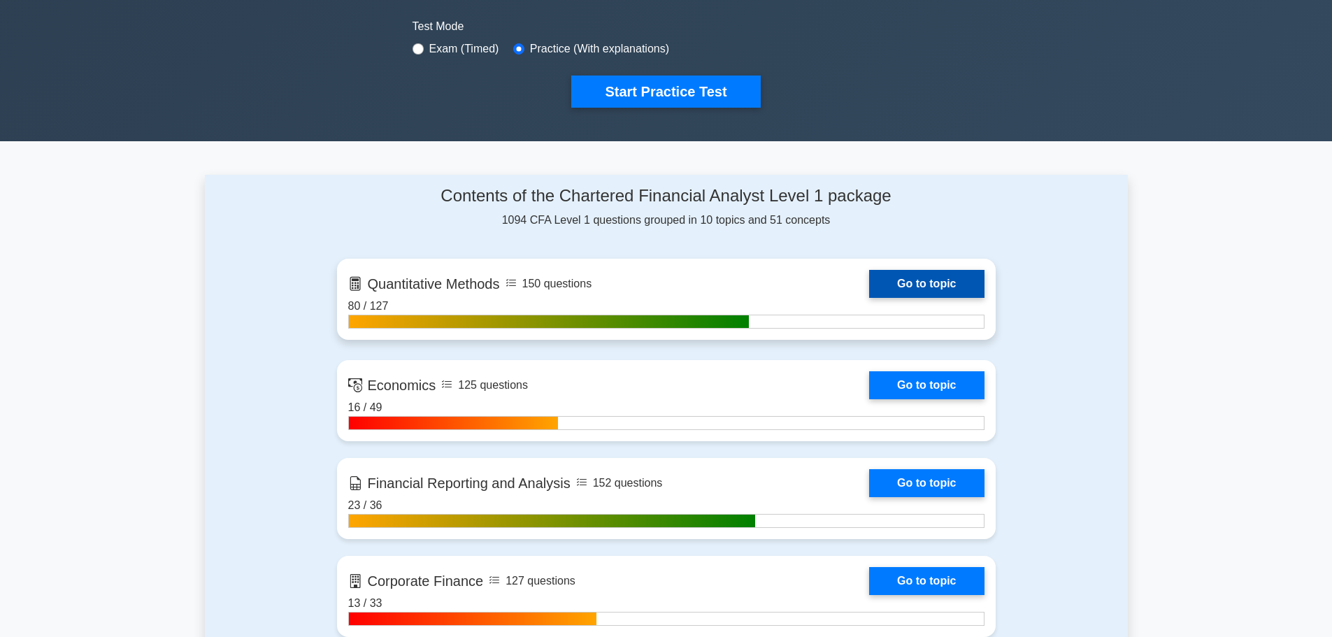
click at [892, 287] on link "Go to topic" at bounding box center [926, 284] width 115 height 28
